Goal: Task Accomplishment & Management: Manage account settings

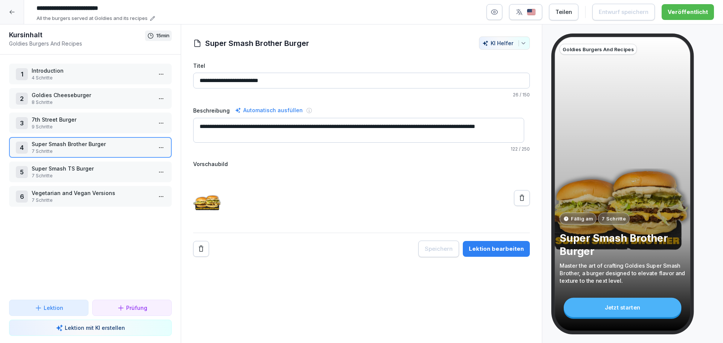
click at [23, 12] on div at bounding box center [12, 12] width 24 height 24
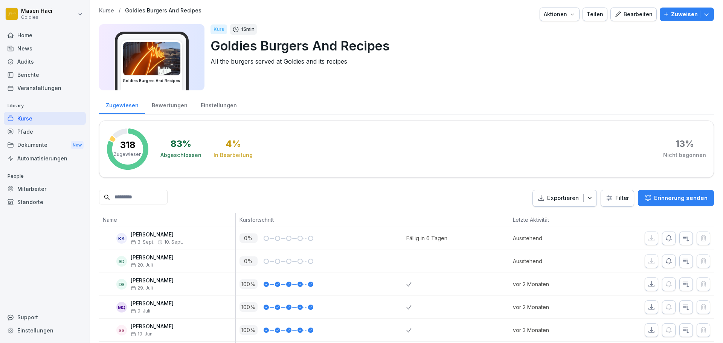
click at [38, 190] on div "Mitarbeiter" at bounding box center [45, 188] width 82 height 13
click at [41, 197] on div "Standorte" at bounding box center [45, 201] width 82 height 13
click at [41, 201] on div "Standorte" at bounding box center [45, 201] width 82 height 13
click at [37, 209] on div "Home News Audits Berichte Veranstaltungen Library Kurse Pfade Dokumente New Aut…" at bounding box center [45, 181] width 82 height 315
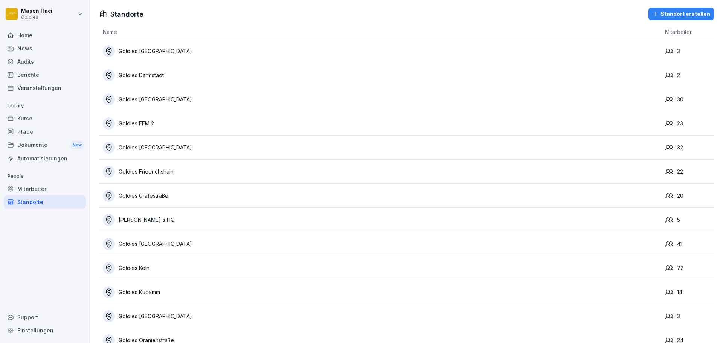
click at [143, 101] on div "Goldies [GEOGRAPHIC_DATA]" at bounding box center [382, 99] width 558 height 12
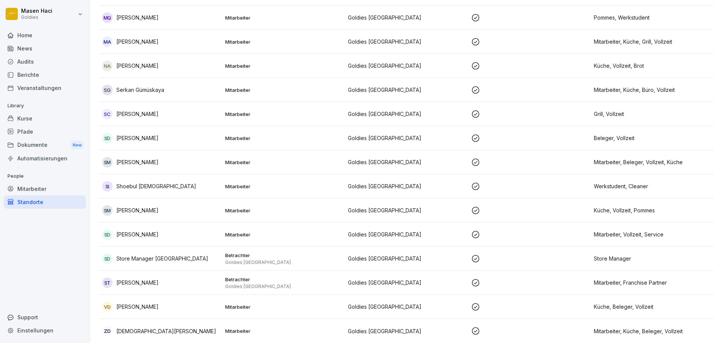
scroll to position [481, 0]
click at [169, 327] on div "ZD Zahidullah Durani" at bounding box center [160, 331] width 117 height 11
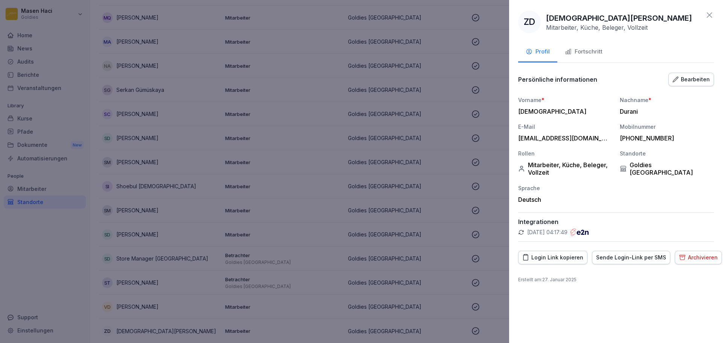
click at [677, 251] on button "Archivieren" at bounding box center [698, 258] width 47 height 14
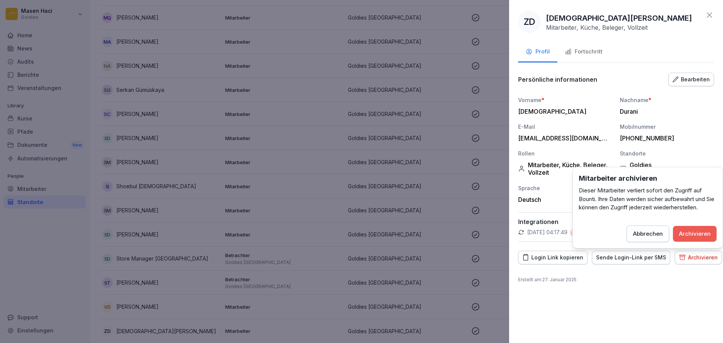
click at [685, 234] on div "Archivieren" at bounding box center [695, 234] width 32 height 8
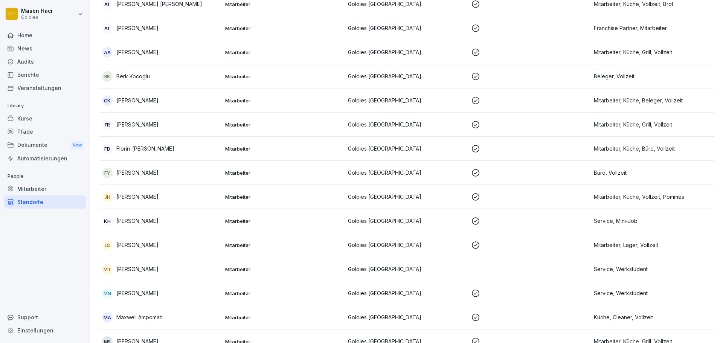
scroll to position [0, 0]
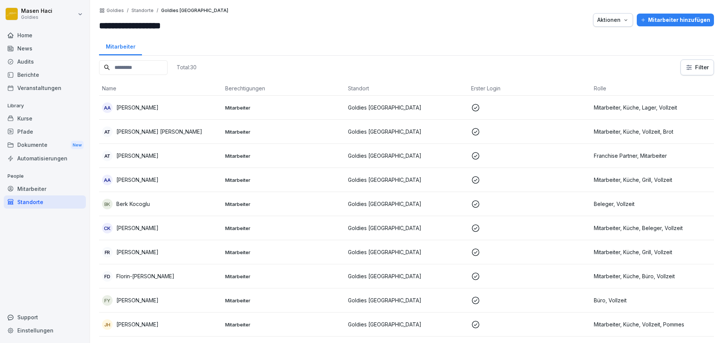
click at [666, 17] on div "Mitarbeiter hinzufügen" at bounding box center [675, 20] width 70 height 8
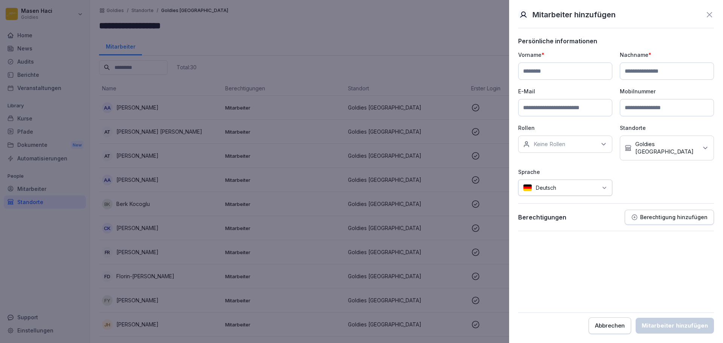
paste input "******"
type input "******"
click at [648, 70] on input at bounding box center [667, 71] width 94 height 17
paste input "*********"
type input "*********"
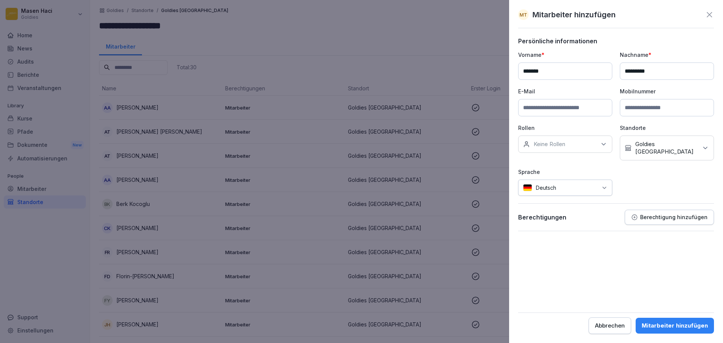
click at [532, 111] on input at bounding box center [565, 107] width 94 height 17
paste input "**********"
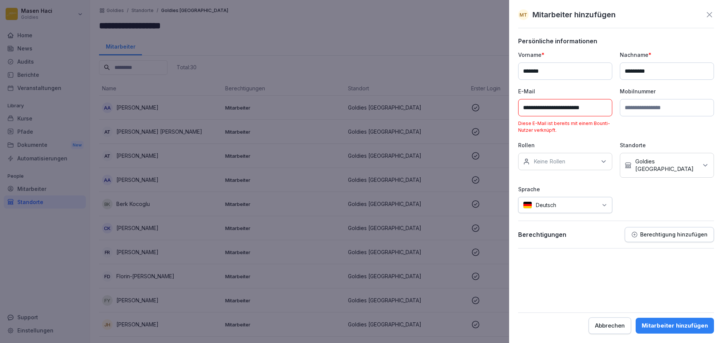
type input "**********"
click at [354, 180] on div at bounding box center [361, 171] width 723 height 343
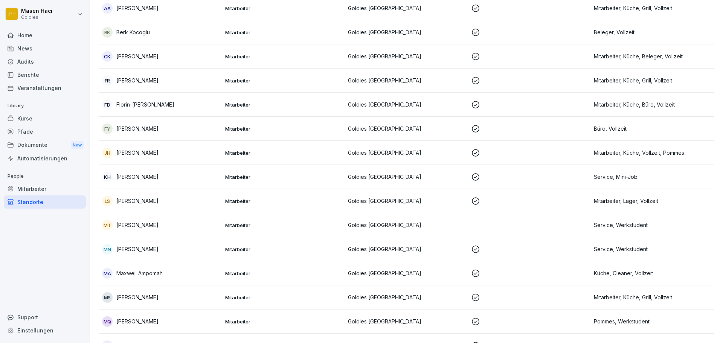
scroll to position [172, 0]
click at [382, 231] on td "Goldies [GEOGRAPHIC_DATA]" at bounding box center [406, 224] width 123 height 24
click at [26, 56] on div "Audits" at bounding box center [45, 61] width 82 height 13
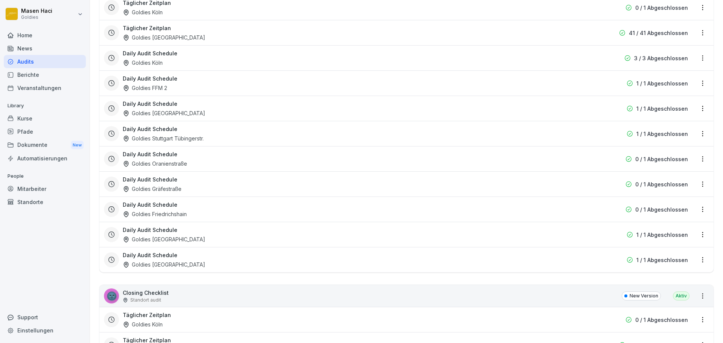
scroll to position [8, 0]
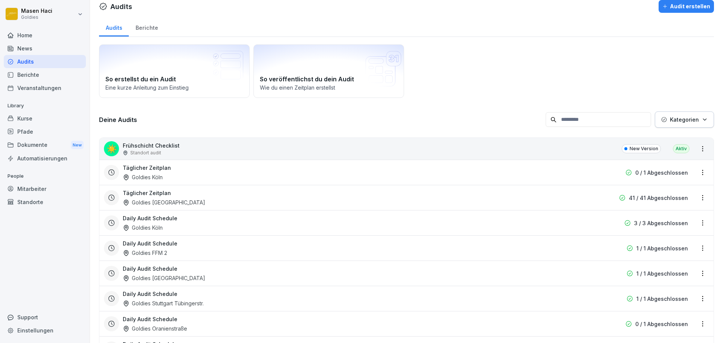
click at [21, 49] on div "News" at bounding box center [45, 48] width 82 height 13
click at [26, 72] on div "Berichte" at bounding box center [45, 74] width 82 height 13
click at [33, 59] on div "Audits" at bounding box center [45, 61] width 82 height 13
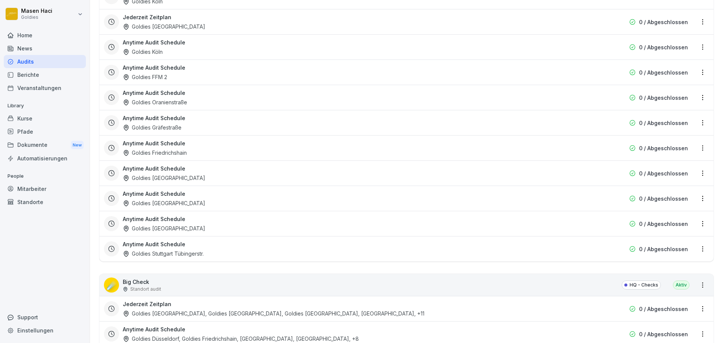
click at [319, 165] on div "Anytime Audit Schedule Goldies FFM Stiftstraße" at bounding box center [358, 173] width 471 height 17
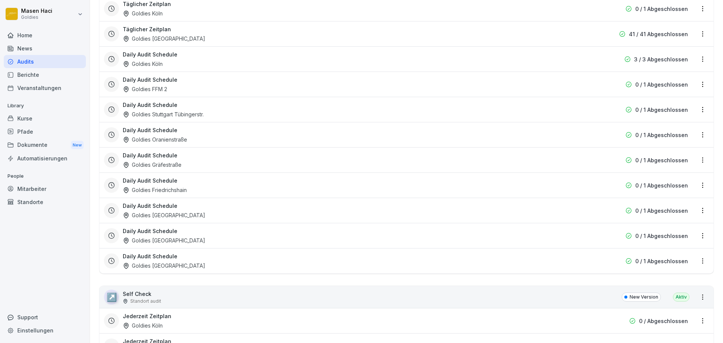
scroll to position [412, 0]
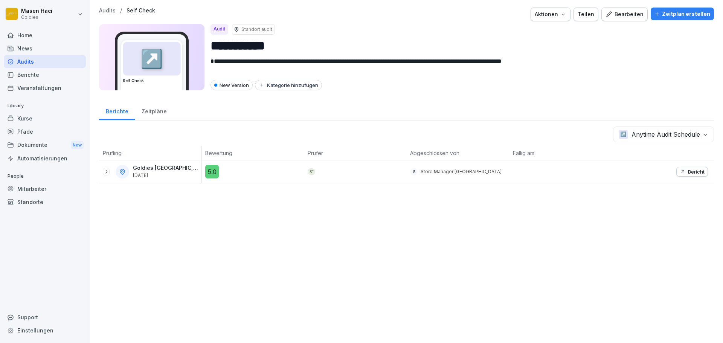
click at [165, 109] on div "Zeitpläne" at bounding box center [154, 110] width 38 height 19
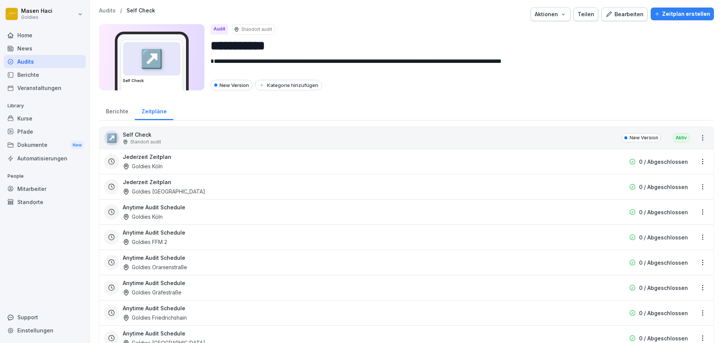
click at [50, 75] on div "Berichte" at bounding box center [45, 74] width 82 height 13
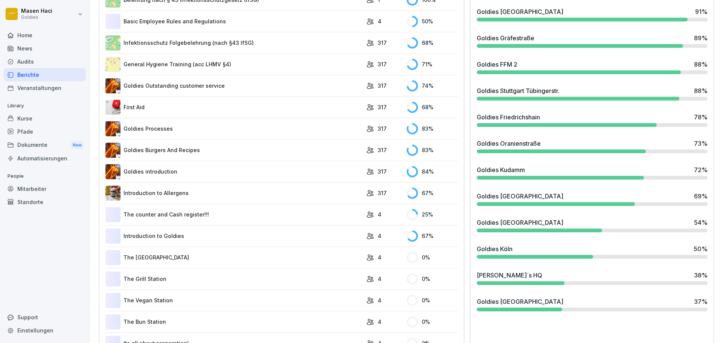
scroll to position [353, 0]
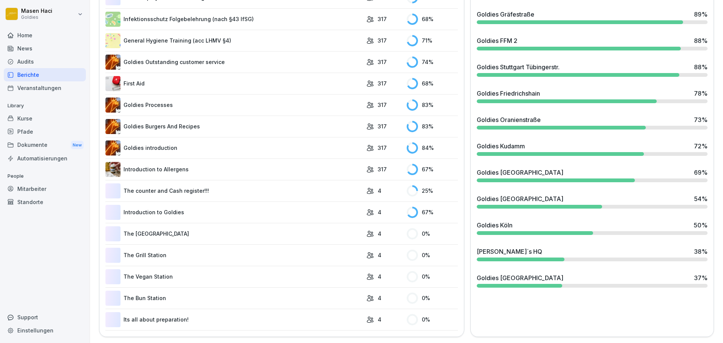
click at [21, 61] on div "Audits" at bounding box center [45, 61] width 82 height 13
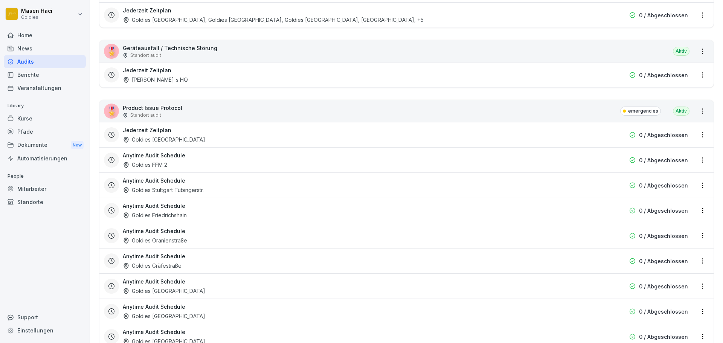
scroll to position [1177, 0]
click at [700, 108] on html "Masen Haci Goldies Home News Audits Berichte Veranstaltungen Library Kurse Pfad…" at bounding box center [361, 171] width 723 height 343
click at [0, 0] on link "Alle Berichte ansehen" at bounding box center [0, 0] width 0 height 0
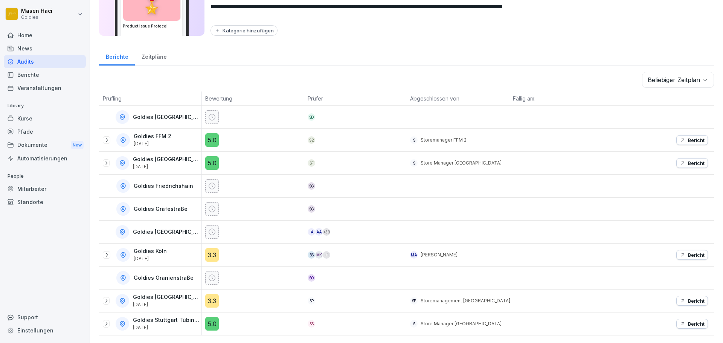
scroll to position [60, 0]
click at [680, 298] on icon "button" at bounding box center [683, 301] width 6 height 6
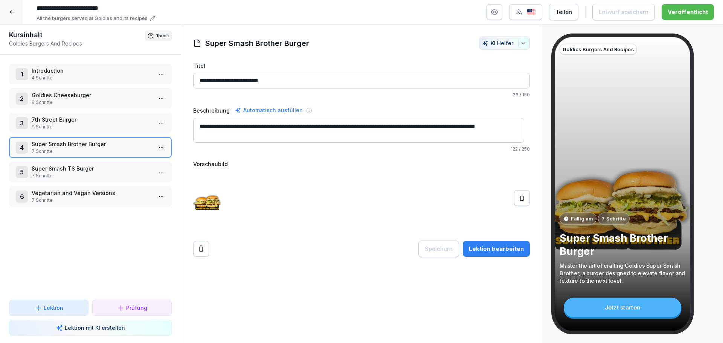
click at [19, 26] on div "Kursinhalt Goldies Burgers And Recipes 15 min" at bounding box center [90, 39] width 181 height 30
click at [18, 24] on div at bounding box center [12, 12] width 24 height 24
click at [18, 23] on div at bounding box center [12, 12] width 24 height 24
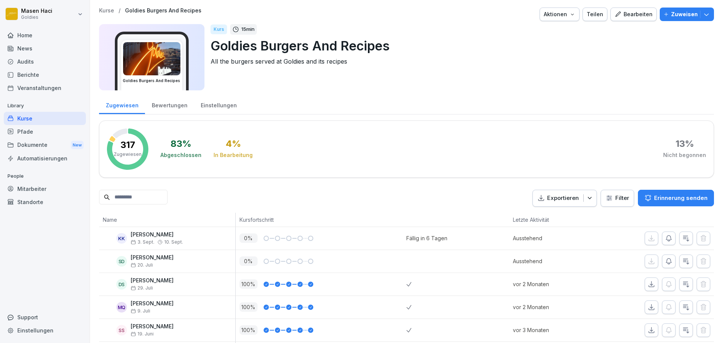
click at [46, 183] on div "Mitarbeiter" at bounding box center [45, 188] width 82 height 13
click at [34, 206] on div "Standorte" at bounding box center [45, 201] width 82 height 13
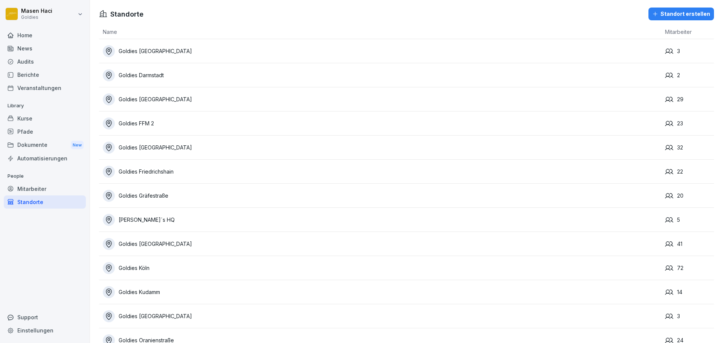
click at [34, 206] on div "Standorte" at bounding box center [45, 201] width 82 height 13
drag, startPoint x: 142, startPoint y: 106, endPoint x: 132, endPoint y: 126, distance: 22.4
click at [132, 126] on tbody "Goldies Augsburg 3 Goldies Darmstadt 2 Goldies Düsseldorf 29 Goldies FFM 2 23 G…" at bounding box center [406, 219] width 615 height 361
click at [154, 90] on td "Goldies [GEOGRAPHIC_DATA]" at bounding box center [380, 99] width 562 height 24
click at [151, 96] on div "Goldies [GEOGRAPHIC_DATA]" at bounding box center [382, 99] width 558 height 12
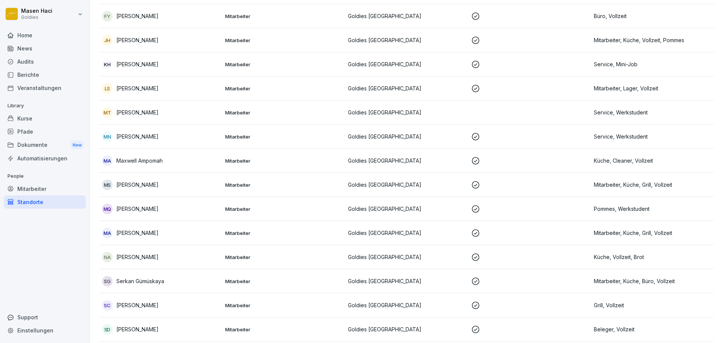
scroll to position [284, 0]
click at [151, 119] on td "MT [PERSON_NAME]" at bounding box center [160, 113] width 123 height 24
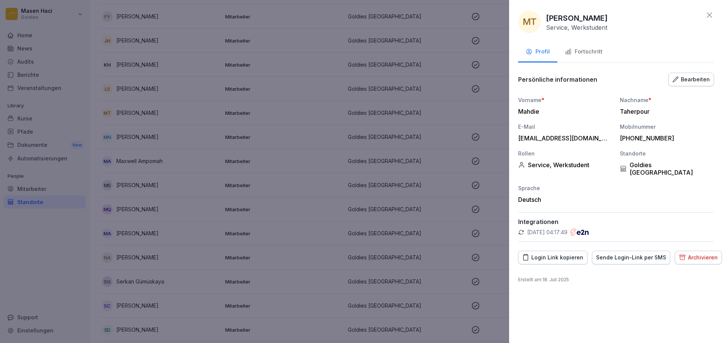
click at [549, 257] on div "MT [PERSON_NAME] Service, Werkstudent Profil Fortschritt Persönliche informatio…" at bounding box center [616, 171] width 214 height 343
click at [549, 254] on button "Login Link kopieren" at bounding box center [552, 258] width 69 height 14
click at [370, 165] on div at bounding box center [361, 171] width 723 height 343
